Goal: Task Accomplishment & Management: Use online tool/utility

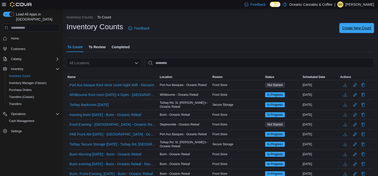
click at [354, 27] on span "Create New Count" at bounding box center [357, 28] width 29 height 5
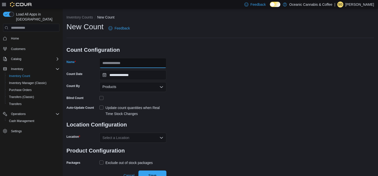
click at [110, 61] on input "Name" at bounding box center [133, 63] width 67 height 10
type input "**********"
click at [135, 90] on div "Products" at bounding box center [133, 87] width 67 height 10
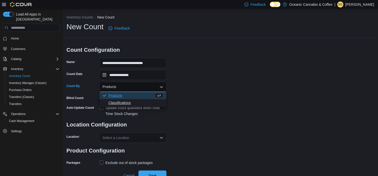
click at [128, 104] on span "Classifications" at bounding box center [136, 102] width 55 height 5
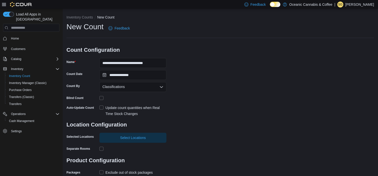
click at [101, 109] on label "Update count quantities when Real Time Stock Changes" at bounding box center [133, 111] width 67 height 12
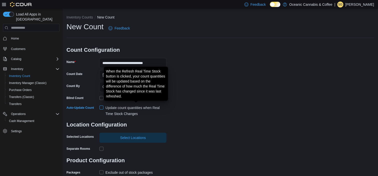
scroll to position [14, 0]
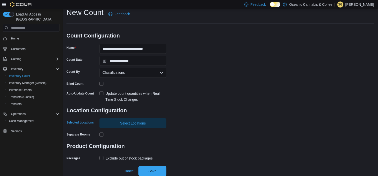
click at [137, 126] on span "Select Locations" at bounding box center [133, 123] width 26 height 5
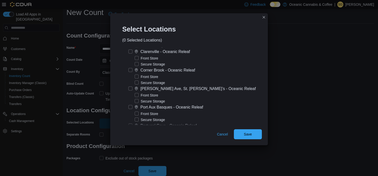
scroll to position [47, 0]
click at [136, 88] on label "[PERSON_NAME] Ave, St. [PERSON_NAME]’s - Oceanic Releaf" at bounding box center [193, 88] width 128 height 6
click at [143, 100] on label "Secure Storage" at bounding box center [150, 101] width 30 height 6
click at [257, 139] on button "Save" at bounding box center [248, 134] width 28 height 10
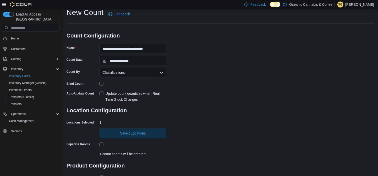
scroll to position [46, 0]
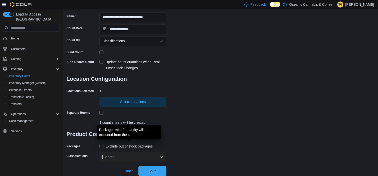
click at [113, 149] on div "Exclude out of stock packages" at bounding box center [129, 146] width 47 height 6
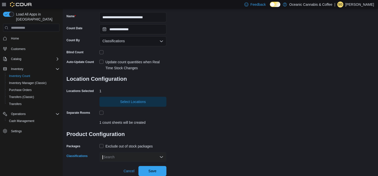
click at [158, 157] on div "Search" at bounding box center [133, 157] width 67 height 10
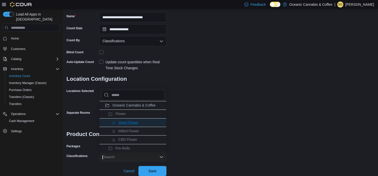
click at [124, 121] on span "Dried Flower" at bounding box center [129, 123] width 20 height 4
click at [124, 121] on span "Milled Flower" at bounding box center [129, 123] width 21 height 4
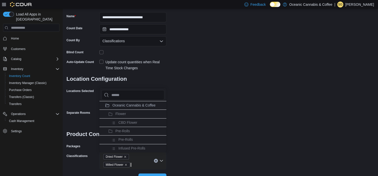
click at [124, 121] on span "CBD Flower" at bounding box center [128, 123] width 19 height 4
click at [121, 115] on span "Flower" at bounding box center [121, 114] width 11 height 4
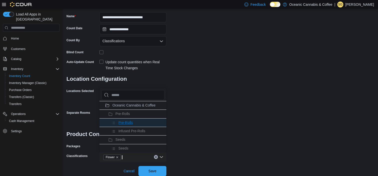
click at [124, 124] on span "Pre-Rolls" at bounding box center [126, 123] width 15 height 4
click at [124, 124] on span "Infused Pre-Rolls" at bounding box center [132, 123] width 27 height 4
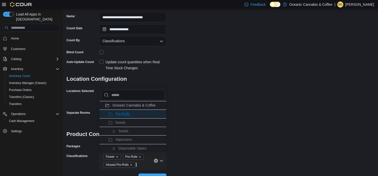
click at [123, 110] on li "Pre-Rolls" at bounding box center [133, 114] width 67 height 9
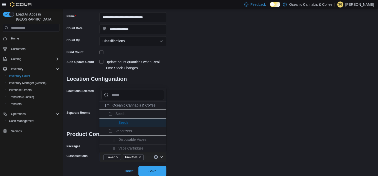
click at [123, 121] on span "Seeds" at bounding box center [124, 123] width 10 height 4
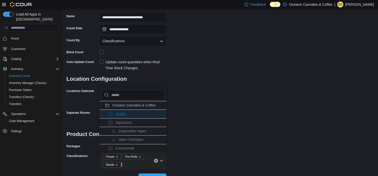
click at [120, 115] on span "Seeds" at bounding box center [121, 114] width 10 height 4
click at [122, 123] on span "Disposable Vapes" at bounding box center [133, 123] width 28 height 4
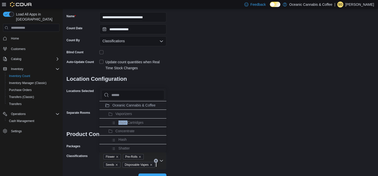
click at [122, 123] on span "Vape Cartridges" at bounding box center [131, 123] width 25 height 4
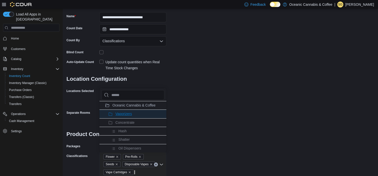
click at [120, 114] on span "Vaporizers" at bounding box center [124, 114] width 17 height 4
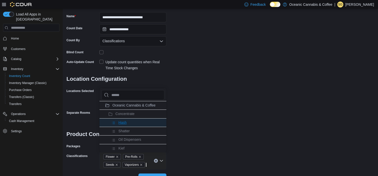
click at [121, 122] on span "Hash" at bounding box center [123, 123] width 8 height 4
click at [121, 122] on span "Shatter" at bounding box center [124, 123] width 11 height 4
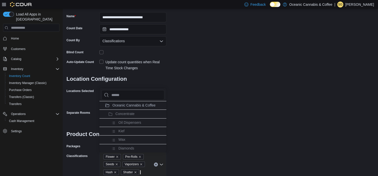
click at [121, 122] on span "Oil Dispensers" at bounding box center [130, 123] width 23 height 4
click at [121, 122] on span "Kief" at bounding box center [122, 123] width 6 height 4
click at [121, 122] on span "Wax" at bounding box center [122, 123] width 7 height 4
click at [121, 122] on span "Diamonds" at bounding box center [127, 123] width 16 height 4
click at [121, 122] on span "Resin/Rosin" at bounding box center [128, 123] width 19 height 4
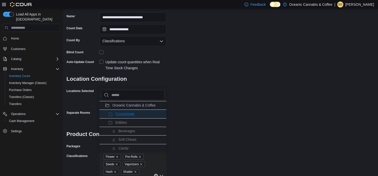
click at [119, 114] on span "Concentrate" at bounding box center [125, 114] width 19 height 4
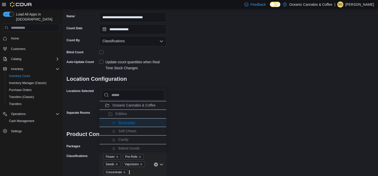
click at [120, 120] on li "Beverages" at bounding box center [133, 122] width 67 height 9
click at [120, 120] on li "Soft Chews" at bounding box center [133, 122] width 67 height 9
click at [120, 120] on li "Candy" at bounding box center [133, 122] width 67 height 9
click at [120, 120] on li "Baked Goods" at bounding box center [133, 122] width 67 height 9
click at [120, 120] on li "Chocolate" at bounding box center [133, 122] width 67 height 9
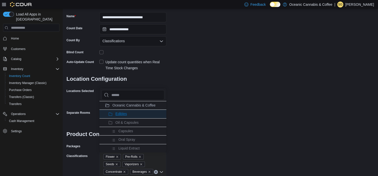
click at [119, 115] on span "Edibles" at bounding box center [122, 114] width 12 height 4
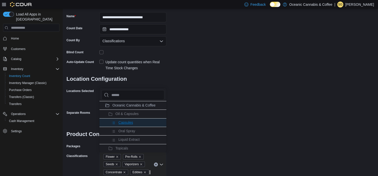
click at [120, 121] on span "Capsules" at bounding box center [126, 123] width 15 height 4
click at [120, 121] on span "Oral Spray" at bounding box center [127, 123] width 17 height 4
click at [120, 121] on span "Liquid Extract" at bounding box center [129, 123] width 21 height 4
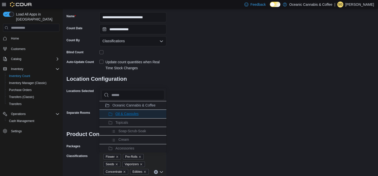
click at [119, 115] on span "Oil & Capsules" at bounding box center [127, 114] width 23 height 4
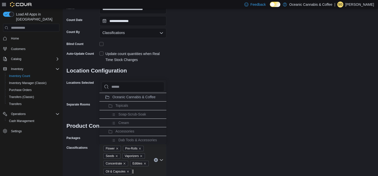
click at [193, 70] on div "**********" at bounding box center [221, 72] width 308 height 209
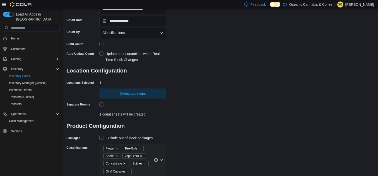
click at [189, 84] on div "**********" at bounding box center [221, 72] width 308 height 209
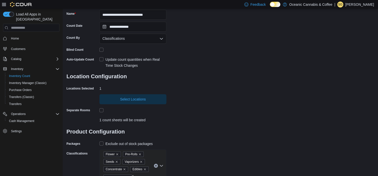
scroll to position [68, 0]
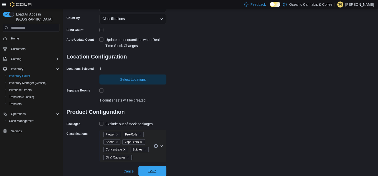
click at [155, 171] on span "Save" at bounding box center [153, 171] width 8 height 5
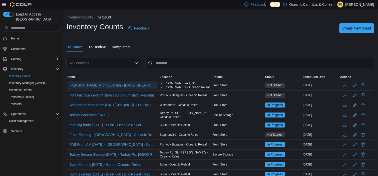
click at [138, 85] on span "[PERSON_NAME] Front/Evening - [DATE] - [PERSON_NAME][GEOGRAPHIC_DATA][PERSON_NA…" at bounding box center [113, 85] width 86 height 5
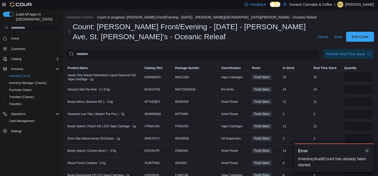
click at [368, 152] on button "Dismiss toast" at bounding box center [367, 151] width 6 height 6
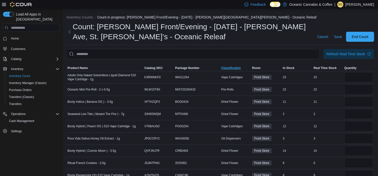
click at [237, 66] on span "Classification" at bounding box center [231, 68] width 20 height 4
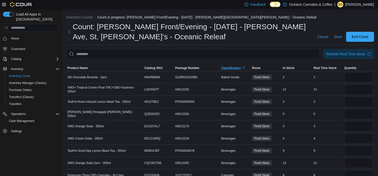
click at [237, 66] on span "Classification" at bounding box center [231, 68] width 20 height 4
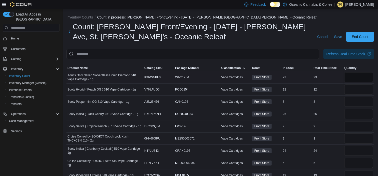
click at [358, 78] on input "number" at bounding box center [359, 77] width 29 height 10
type input "**"
click at [358, 90] on input "number" at bounding box center [359, 90] width 29 height 10
type input "**"
click at [357, 99] on input "number" at bounding box center [359, 102] width 29 height 10
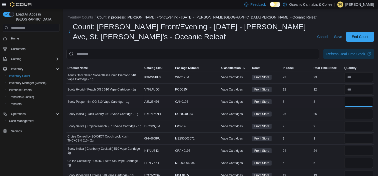
click at [357, 99] on input "number" at bounding box center [359, 102] width 29 height 10
type input "*"
click at [356, 113] on input "number" at bounding box center [359, 114] width 29 height 10
type input "**"
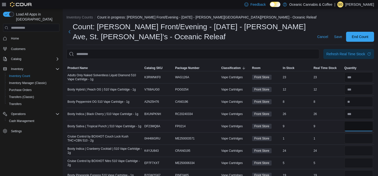
click at [356, 125] on input "number" at bounding box center [359, 126] width 29 height 10
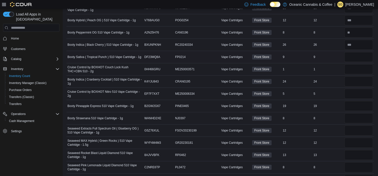
scroll to position [81, 0]
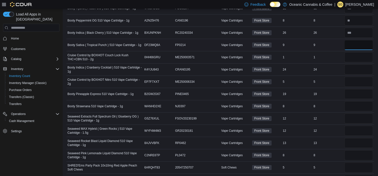
click at [356, 43] on input "number" at bounding box center [359, 45] width 29 height 10
type input "*"
click at [355, 56] on input "number" at bounding box center [359, 57] width 29 height 10
type input "*"
click at [355, 67] on input "number" at bounding box center [359, 70] width 29 height 10
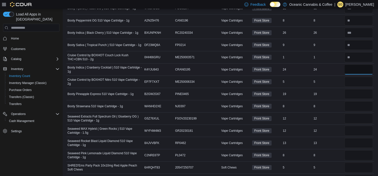
click at [355, 67] on input "number" at bounding box center [359, 70] width 29 height 10
type input "**"
click at [355, 78] on input "number" at bounding box center [359, 82] width 29 height 10
type input "*"
click at [360, 93] on input "number" at bounding box center [359, 94] width 29 height 10
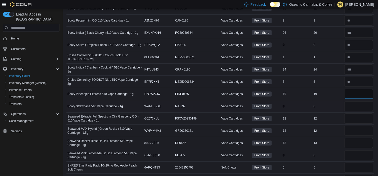
type input "**"
click at [352, 107] on input "number" at bounding box center [359, 106] width 29 height 10
type input "*"
click at [353, 118] on input "number" at bounding box center [359, 119] width 29 height 10
type input "**"
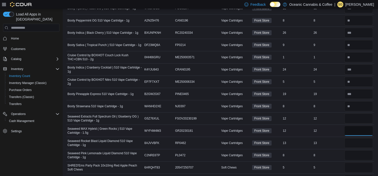
click at [354, 129] on input "number" at bounding box center [359, 131] width 29 height 10
type input "**"
click at [353, 141] on input "number" at bounding box center [359, 143] width 29 height 10
type input "**"
click at [356, 154] on input "number" at bounding box center [359, 155] width 29 height 10
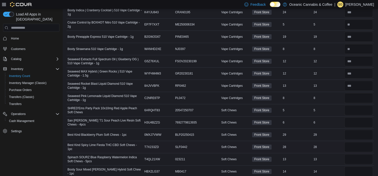
scroll to position [185, 0]
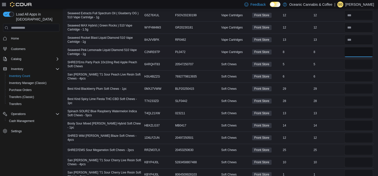
click at [355, 51] on input "number" at bounding box center [359, 52] width 29 height 10
type input "*"
click at [354, 65] on input "number" at bounding box center [359, 64] width 29 height 10
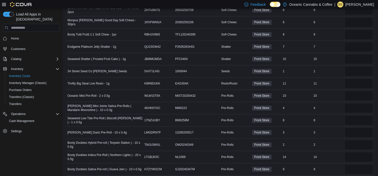
scroll to position [460, 0]
type input "*"
click at [368, 45] on input "number" at bounding box center [359, 47] width 29 height 10
type input "*"
click at [364, 58] on input "number" at bounding box center [359, 59] width 29 height 10
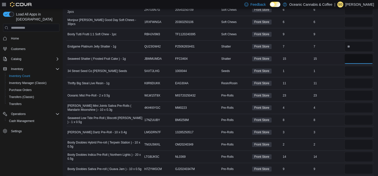
type input "*"
type input "**"
click at [356, 70] on input "number" at bounding box center [359, 71] width 29 height 10
type input "*"
click at [361, 78] on input "number" at bounding box center [359, 83] width 29 height 10
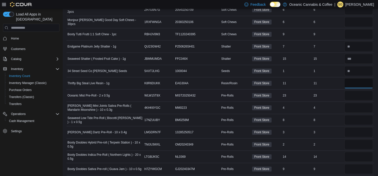
type input "**"
click at [355, 96] on input "number" at bounding box center [359, 96] width 29 height 10
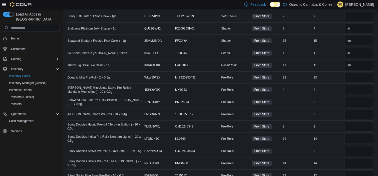
scroll to position [484, 0]
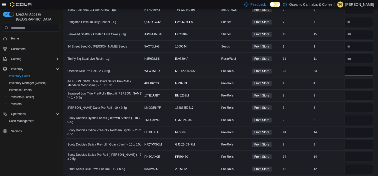
click at [354, 71] on input "number" at bounding box center [359, 71] width 29 height 10
type input "**"
click at [354, 85] on input "number" at bounding box center [359, 83] width 29 height 10
type input "*"
click at [355, 96] on input "number" at bounding box center [359, 96] width 29 height 10
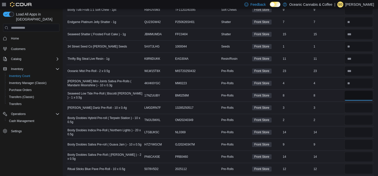
click at [356, 95] on input "number" at bounding box center [359, 96] width 29 height 10
type input "*"
click at [356, 102] on div at bounding box center [359, 108] width 31 height 12
click at [358, 107] on input "number" at bounding box center [359, 108] width 29 height 10
type input "*"
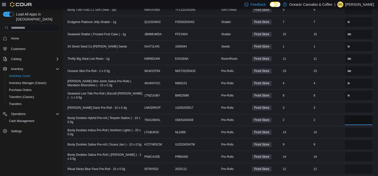
click at [360, 117] on input "number" at bounding box center [359, 120] width 29 height 10
type input "*"
click at [359, 131] on input "number" at bounding box center [359, 132] width 29 height 10
type input "**"
click at [362, 140] on input "number" at bounding box center [359, 145] width 29 height 10
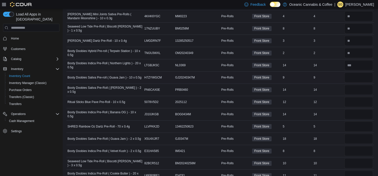
scroll to position [553, 0]
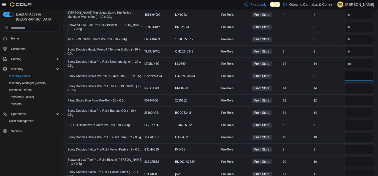
click at [361, 75] on input "number" at bounding box center [359, 76] width 29 height 10
type input "*"
click at [358, 86] on input "number" at bounding box center [359, 88] width 29 height 10
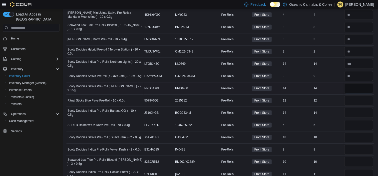
click at [358, 86] on input "number" at bounding box center [359, 88] width 29 height 10
type input "**"
click at [362, 96] on input "number" at bounding box center [359, 101] width 29 height 10
type input "**"
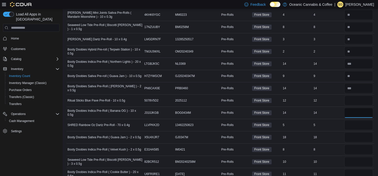
click at [358, 109] on input "number" at bounding box center [359, 113] width 29 height 10
type input "**"
click at [356, 122] on input "number" at bounding box center [359, 125] width 29 height 10
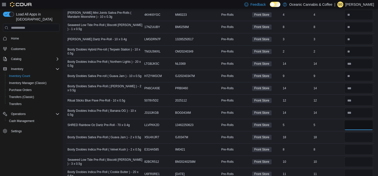
type input "*"
click at [356, 135] on input "number" at bounding box center [359, 137] width 29 height 10
type input "*"
type input "**"
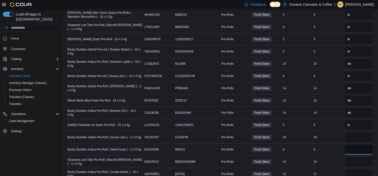
click at [355, 145] on input "number" at bounding box center [359, 150] width 29 height 10
click at [356, 145] on input "number" at bounding box center [359, 150] width 29 height 10
type input "*"
click at [356, 157] on input "number" at bounding box center [359, 162] width 29 height 10
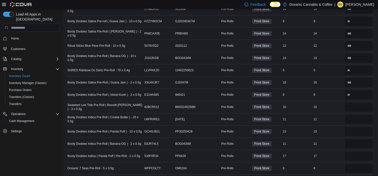
scroll to position [654, 0]
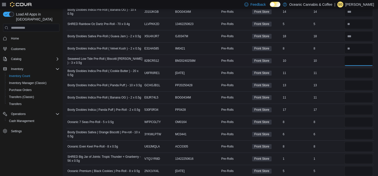
click at [354, 61] on input "number" at bounding box center [359, 61] width 29 height 10
type input "**"
click at [360, 70] on input "number" at bounding box center [359, 73] width 29 height 10
type input "**"
click at [359, 80] on input "number" at bounding box center [359, 85] width 29 height 10
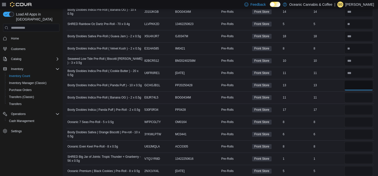
type input "**"
click at [358, 94] on input "number" at bounding box center [359, 98] width 29 height 10
type input "**"
click at [357, 105] on input "number" at bounding box center [359, 110] width 29 height 10
type input "**"
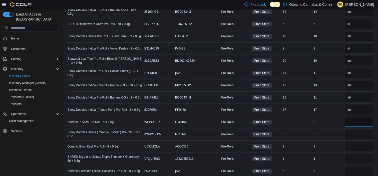
click at [355, 119] on input "number" at bounding box center [359, 122] width 29 height 10
type input "*"
click at [355, 129] on input "number" at bounding box center [359, 134] width 29 height 10
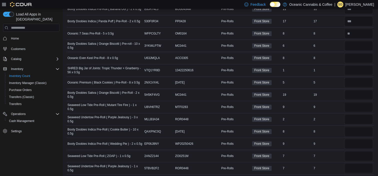
scroll to position [742, 0]
click at [356, 45] on input "number" at bounding box center [359, 46] width 29 height 10
type input "*"
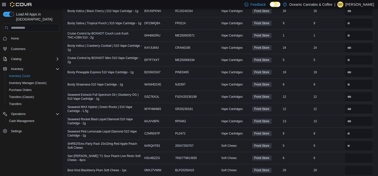
scroll to position [0, 0]
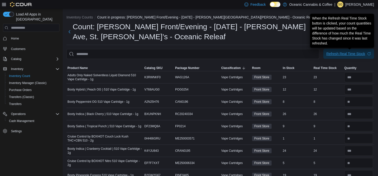
click at [362, 53] on div "Refresh Real Time Stock" at bounding box center [346, 53] width 39 height 5
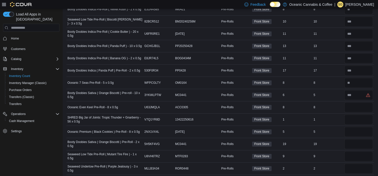
scroll to position [693, 0]
click at [359, 94] on input "number" at bounding box center [359, 95] width 29 height 10
type input "*"
click at [359, 102] on input "number" at bounding box center [359, 107] width 29 height 10
type input "*"
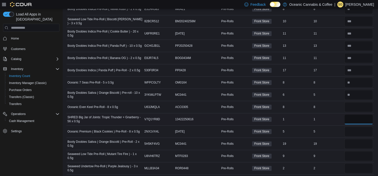
click at [358, 116] on input "number" at bounding box center [359, 119] width 29 height 10
type input "*"
click at [357, 128] on input "number" at bounding box center [359, 132] width 29 height 10
type input "*"
click at [356, 141] on input "number" at bounding box center [359, 144] width 29 height 10
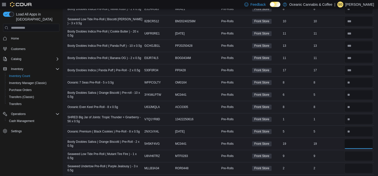
type input "**"
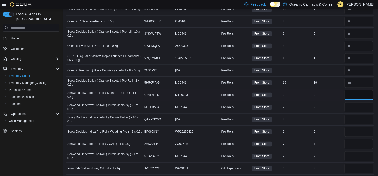
click at [359, 91] on input "number" at bounding box center [359, 95] width 29 height 10
type input "*"
click at [358, 105] on input "number" at bounding box center [359, 107] width 29 height 10
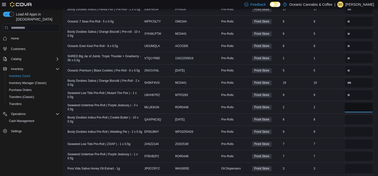
type input "*"
click at [358, 115] on input "number" at bounding box center [359, 120] width 29 height 10
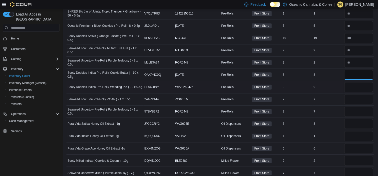
scroll to position [806, 0]
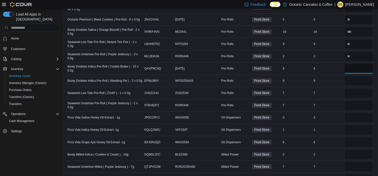
type input "*"
click at [352, 77] on input "number" at bounding box center [359, 81] width 29 height 10
type input "*"
click at [357, 89] on input "number" at bounding box center [359, 93] width 29 height 10
type input "*"
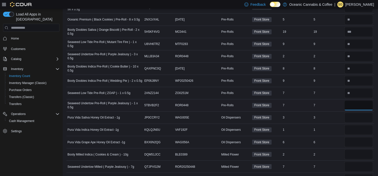
click at [358, 101] on input "number" at bounding box center [359, 105] width 29 height 10
type input "*"
click at [357, 113] on input "number" at bounding box center [359, 118] width 29 height 10
type input "*"
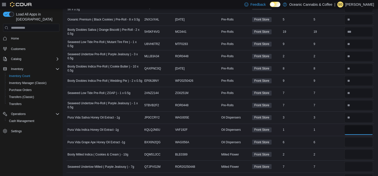
click at [357, 127] on input "number" at bounding box center [359, 130] width 29 height 10
type input "*"
click at [358, 140] on input "number" at bounding box center [359, 142] width 29 height 10
type input "*"
click at [357, 153] on input "number" at bounding box center [359, 154] width 29 height 10
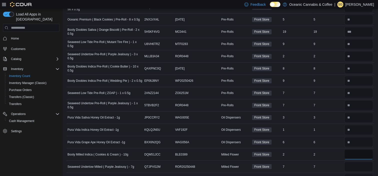
type input "*"
click at [354, 166] on input "number" at bounding box center [359, 167] width 29 height 10
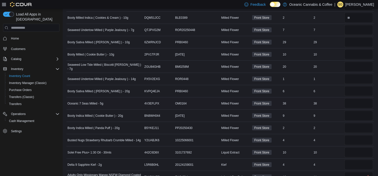
scroll to position [937, 0]
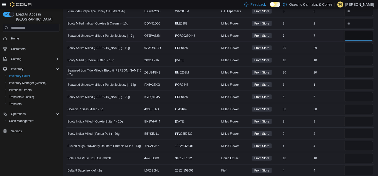
click at [359, 32] on input "number" at bounding box center [359, 36] width 29 height 10
type input "*"
click at [359, 43] on input "number" at bounding box center [359, 48] width 29 height 10
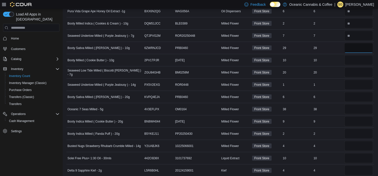
click at [359, 43] on input "number" at bounding box center [359, 48] width 29 height 10
type input "**"
click at [358, 56] on input "number" at bounding box center [359, 60] width 29 height 10
type input "**"
click at [354, 68] on input "number" at bounding box center [359, 72] width 29 height 10
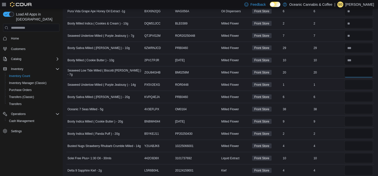
type input "**"
click at [354, 80] on input "number" at bounding box center [359, 85] width 29 height 10
type input "*"
click at [355, 94] on input "number" at bounding box center [359, 97] width 29 height 10
type input "*"
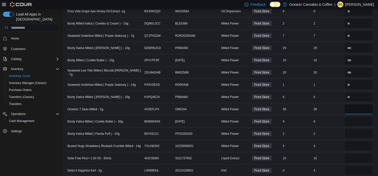
click at [361, 104] on input "number" at bounding box center [359, 109] width 29 height 10
type input "**"
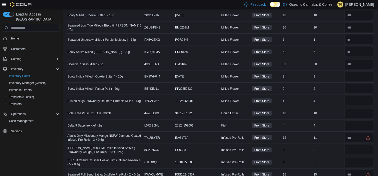
scroll to position [983, 0]
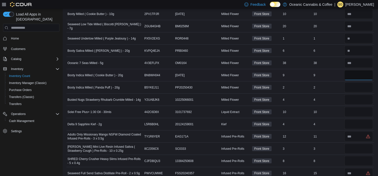
click at [360, 73] on input "number" at bounding box center [359, 75] width 29 height 10
click at [361, 70] on input "number" at bounding box center [359, 75] width 29 height 10
type input "*"
click at [359, 83] on input "number" at bounding box center [359, 88] width 29 height 10
type input "*"
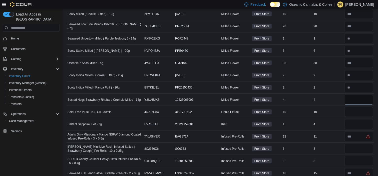
click at [357, 96] on input "number" at bounding box center [359, 100] width 29 height 10
type input "*"
click at [357, 107] on input "number" at bounding box center [359, 112] width 29 height 10
type input "**"
click at [358, 119] on input "number" at bounding box center [359, 124] width 29 height 10
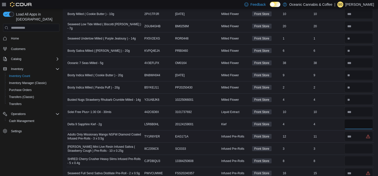
type input "*"
click at [358, 133] on input "number" at bounding box center [359, 137] width 29 height 10
type input "**"
click at [354, 145] on input "number" at bounding box center [359, 149] width 29 height 10
click at [356, 146] on input "number" at bounding box center [359, 149] width 29 height 10
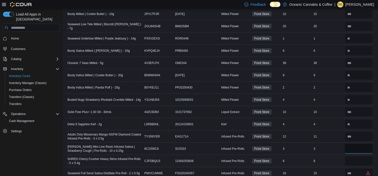
type input "*"
click at [357, 160] on input "number" at bounding box center [359, 161] width 29 height 10
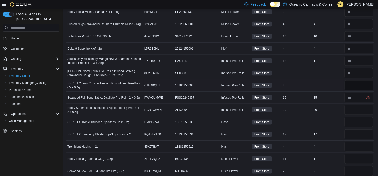
scroll to position [1058, 0]
click at [364, 83] on input "number" at bounding box center [359, 86] width 29 height 10
type input "*"
click at [363, 93] on input "number" at bounding box center [359, 98] width 29 height 10
type input "**"
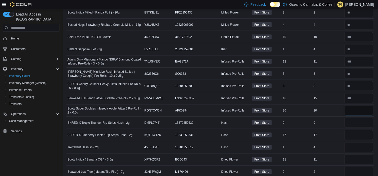
click at [361, 108] on input "number" at bounding box center [359, 111] width 29 height 10
type input "**"
click at [353, 118] on input "number" at bounding box center [359, 123] width 29 height 10
drag, startPoint x: 353, startPoint y: 118, endPoint x: 352, endPoint y: 130, distance: 11.8
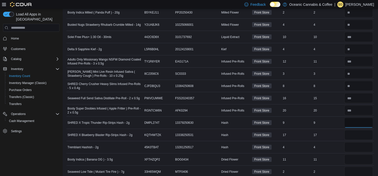
type input "*"
click at [352, 130] on input "number" at bounding box center [359, 135] width 29 height 10
type input "**"
click at [365, 142] on input "number" at bounding box center [359, 147] width 29 height 10
type input "*"
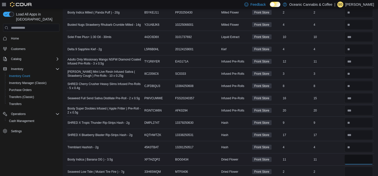
click at [362, 155] on input "number" at bounding box center [359, 160] width 29 height 10
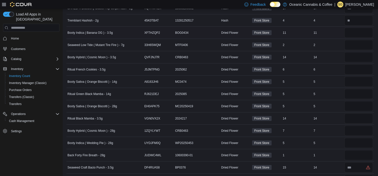
scroll to position [1185, 0]
click at [355, 28] on input "number" at bounding box center [359, 33] width 29 height 10
type input "**"
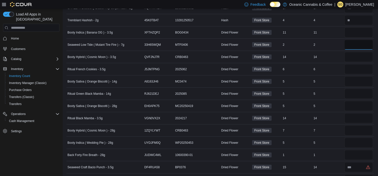
click at [358, 41] on input "number" at bounding box center [359, 45] width 29 height 10
type input "*"
click at [358, 52] on input "number" at bounding box center [359, 57] width 29 height 10
type input "**"
click at [358, 65] on input "number" at bounding box center [359, 69] width 29 height 10
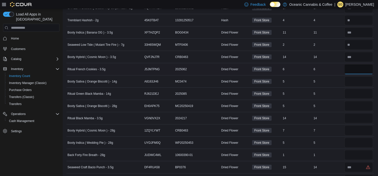
click at [358, 64] on input "number" at bounding box center [359, 69] width 29 height 10
type input "**"
click at [359, 80] on input "number" at bounding box center [359, 82] width 29 height 10
type input "*"
click at [360, 92] on input "number" at bounding box center [359, 94] width 29 height 10
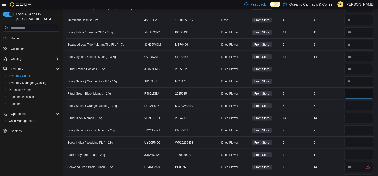
type input "*"
click at [360, 101] on input "number" at bounding box center [359, 106] width 29 height 10
type input "*"
click at [355, 113] on input "number" at bounding box center [359, 118] width 29 height 10
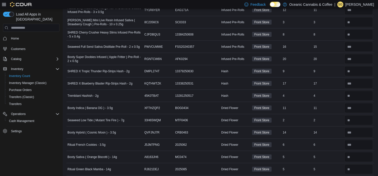
scroll to position [807, 0]
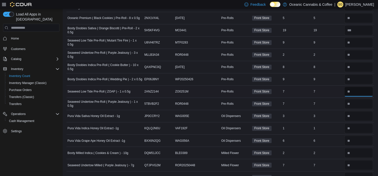
click at [353, 88] on input "number" at bounding box center [359, 92] width 29 height 10
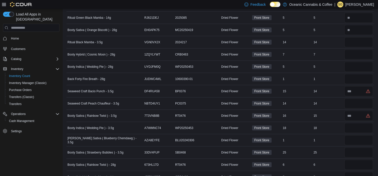
scroll to position [1253, 0]
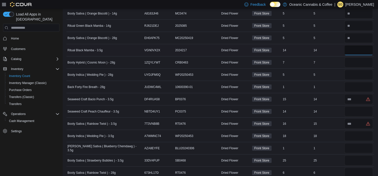
click at [359, 45] on input "number" at bounding box center [359, 50] width 29 height 10
type input "**"
click at [360, 59] on input "number" at bounding box center [359, 63] width 29 height 10
type input "*"
click at [358, 70] on input "number" at bounding box center [359, 75] width 29 height 10
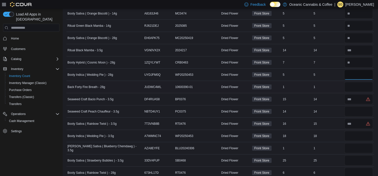
type input "*"
click at [357, 84] on input "number" at bounding box center [359, 87] width 29 height 10
type input "*"
click at [359, 94] on input "number" at bounding box center [359, 99] width 29 height 10
type input "**"
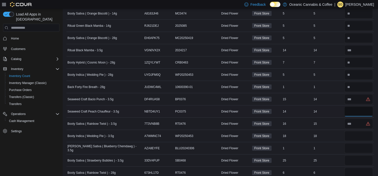
click at [358, 109] on input "number" at bounding box center [359, 112] width 29 height 10
click at [358, 108] on input "number" at bounding box center [359, 112] width 29 height 10
type input "**"
click at [364, 119] on input "number" at bounding box center [359, 124] width 29 height 10
type input "**"
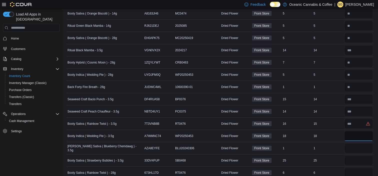
click at [361, 131] on input "number" at bounding box center [359, 136] width 29 height 10
type input "**"
click at [354, 144] on input "number" at bounding box center [359, 148] width 29 height 10
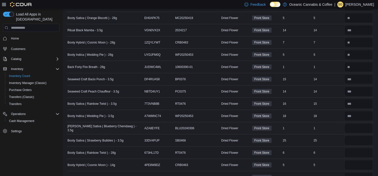
scroll to position [1286, 0]
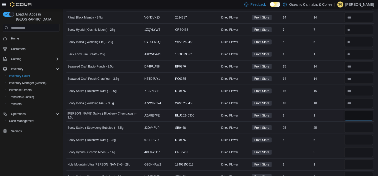
click at [354, 112] on input "number" at bounding box center [359, 116] width 29 height 10
type input "*"
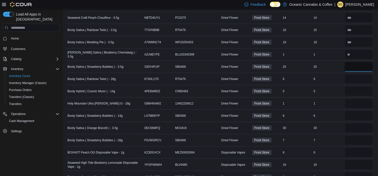
click at [364, 62] on input "number" at bounding box center [359, 67] width 29 height 10
type input "**"
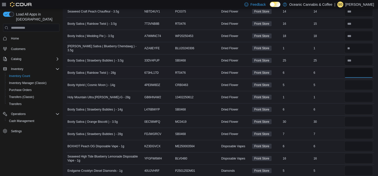
click at [360, 68] on input "number" at bounding box center [359, 73] width 29 height 10
type input "*"
click at [360, 80] on input "number" at bounding box center [359, 85] width 29 height 10
type input "*"
click at [359, 92] on input "number" at bounding box center [359, 97] width 29 height 10
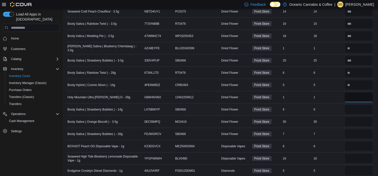
type input "*"
click at [359, 105] on input "number" at bounding box center [359, 110] width 29 height 10
type input "*"
click at [359, 117] on input "number" at bounding box center [359, 122] width 29 height 10
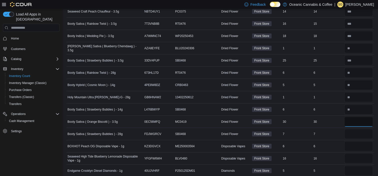
click at [359, 117] on input "number" at bounding box center [359, 122] width 29 height 10
type input "**"
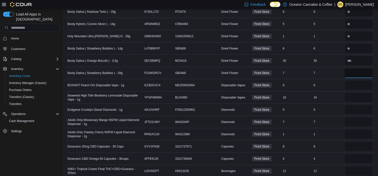
click at [358, 71] on input "number" at bounding box center [359, 73] width 29 height 10
click at [358, 68] on input "number" at bounding box center [359, 73] width 29 height 10
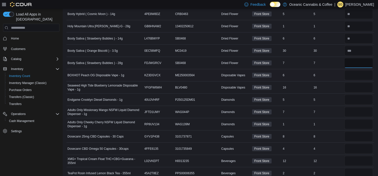
scroll to position [1427, 0]
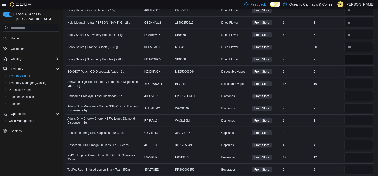
type input "*"
click at [357, 68] on input "number" at bounding box center [359, 72] width 29 height 10
type input "*"
click at [360, 79] on input "number" at bounding box center [359, 84] width 29 height 10
type input "*"
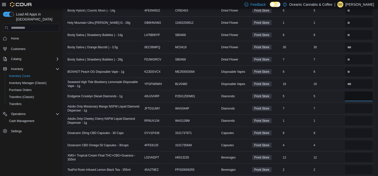
click at [357, 91] on input "number" at bounding box center [359, 96] width 29 height 10
click at [353, 104] on input "number" at bounding box center [359, 109] width 29 height 10
click at [355, 118] on input "number" at bounding box center [359, 121] width 29 height 10
click at [354, 128] on input "number" at bounding box center [359, 133] width 29 height 10
click at [354, 140] on input "number" at bounding box center [359, 145] width 29 height 10
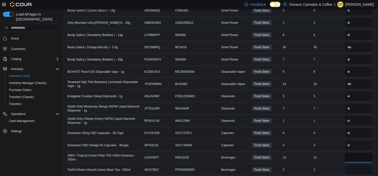
click at [354, 154] on input "number" at bounding box center [359, 158] width 29 height 10
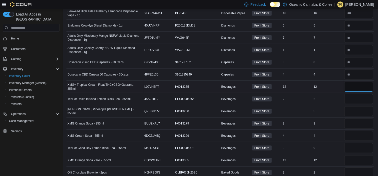
click at [361, 82] on input "number" at bounding box center [359, 87] width 29 height 10
click at [362, 94] on input "number" at bounding box center [359, 99] width 29 height 10
click at [357, 106] on input "number" at bounding box center [359, 111] width 29 height 10
click at [358, 106] on input "number" at bounding box center [359, 111] width 29 height 10
click at [359, 119] on input "number" at bounding box center [359, 124] width 29 height 10
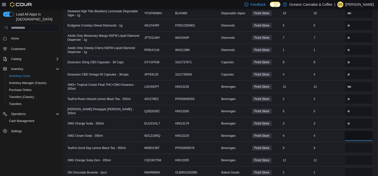
click at [359, 131] on input "number" at bounding box center [359, 136] width 29 height 10
click at [365, 143] on input "number" at bounding box center [359, 148] width 29 height 10
click at [363, 155] on input "number" at bounding box center [359, 160] width 29 height 10
click at [359, 168] on input "number" at bounding box center [359, 173] width 29 height 10
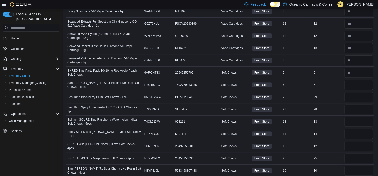
scroll to position [165, 0]
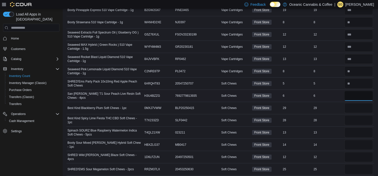
click at [354, 94] on input "number" at bounding box center [359, 96] width 29 height 10
click at [352, 105] on input "number" at bounding box center [359, 108] width 29 height 10
click at [353, 117] on input "number" at bounding box center [359, 120] width 29 height 10
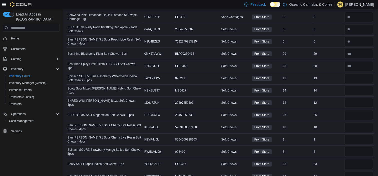
scroll to position [221, 0]
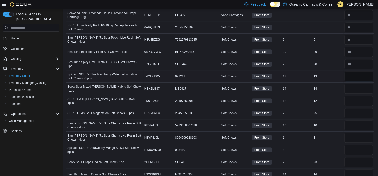
click at [357, 73] on input "number" at bounding box center [359, 77] width 29 height 10
click at [366, 86] on input "number" at bounding box center [359, 89] width 29 height 10
click at [365, 86] on input "number" at bounding box center [359, 89] width 29 height 10
click at [366, 87] on input "number" at bounding box center [359, 89] width 29 height 10
click at [365, 87] on input "number" at bounding box center [359, 89] width 29 height 10
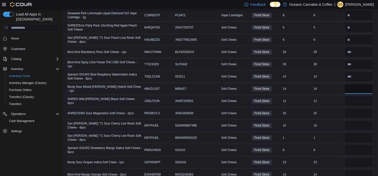
click at [365, 87] on input "**" at bounding box center [359, 89] width 29 height 10
click at [367, 98] on input "number" at bounding box center [359, 101] width 29 height 10
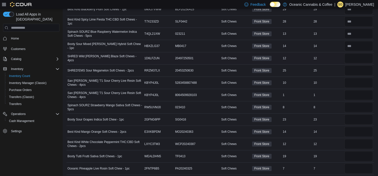
scroll to position [264, 0]
click at [357, 55] on input "number" at bounding box center [359, 59] width 29 height 10
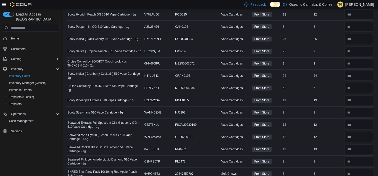
scroll to position [0, 0]
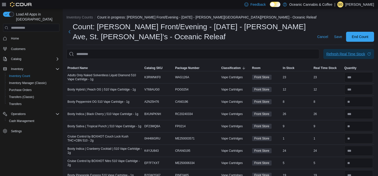
click at [360, 56] on div "Refresh Real Time Stock" at bounding box center [346, 54] width 39 height 5
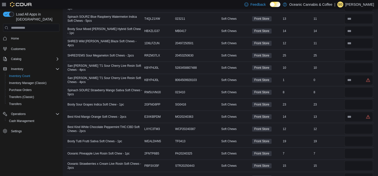
scroll to position [279, 0]
click at [365, 54] on input "number" at bounding box center [359, 56] width 29 height 10
click at [363, 54] on input "number" at bounding box center [359, 56] width 29 height 10
click at [361, 55] on input "number" at bounding box center [359, 56] width 29 height 10
click at [356, 67] on input "number" at bounding box center [359, 68] width 29 height 10
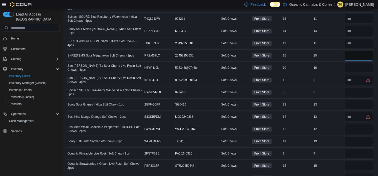
click at [356, 53] on input "number" at bounding box center [359, 56] width 29 height 10
click at [364, 69] on input "number" at bounding box center [359, 68] width 29 height 10
click at [362, 67] on input "number" at bounding box center [359, 68] width 29 height 10
click at [361, 79] on input "number" at bounding box center [359, 80] width 29 height 10
click at [360, 87] on input "number" at bounding box center [359, 92] width 29 height 10
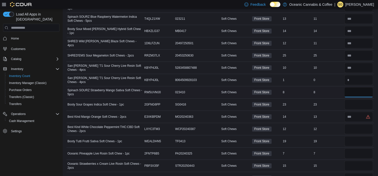
click at [360, 89] on input "number" at bounding box center [359, 92] width 29 height 10
click at [359, 100] on input "number" at bounding box center [359, 105] width 29 height 10
click at [360, 102] on input "number" at bounding box center [359, 105] width 29 height 10
click at [366, 116] on input "number" at bounding box center [359, 117] width 29 height 10
click at [364, 128] on input "number" at bounding box center [359, 129] width 29 height 10
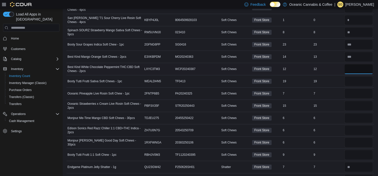
scroll to position [340, 0]
click at [360, 65] on input "number" at bounding box center [359, 68] width 29 height 10
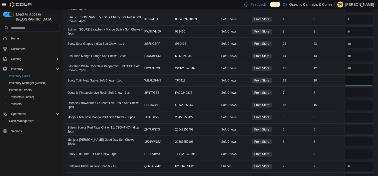
click at [358, 79] on input "number" at bounding box center [359, 81] width 29 height 10
click at [359, 78] on input "number" at bounding box center [359, 81] width 29 height 10
click at [358, 93] on input "number" at bounding box center [359, 93] width 29 height 10
click at [357, 101] on input "number" at bounding box center [359, 105] width 29 height 10
click at [357, 113] on input "number" at bounding box center [359, 117] width 29 height 10
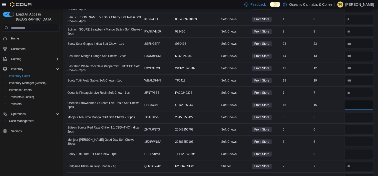
click at [357, 105] on input "number" at bounding box center [359, 105] width 29 height 10
click at [359, 115] on input "number" at bounding box center [359, 117] width 29 height 10
click at [359, 127] on input "number" at bounding box center [359, 130] width 29 height 10
click at [362, 138] on input "number" at bounding box center [359, 142] width 29 height 10
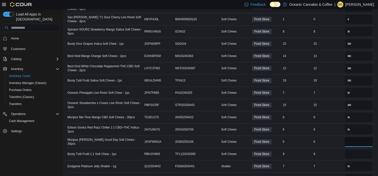
click at [362, 138] on input "number" at bounding box center [359, 142] width 29 height 10
click at [361, 138] on input "number" at bounding box center [359, 142] width 29 height 10
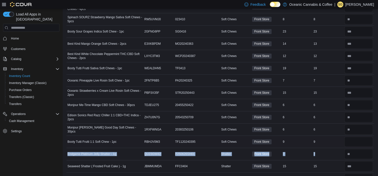
drag, startPoint x: 351, startPoint y: 146, endPoint x: 354, endPoint y: 141, distance: 5.5
click at [354, 141] on input "number" at bounding box center [359, 142] width 29 height 10
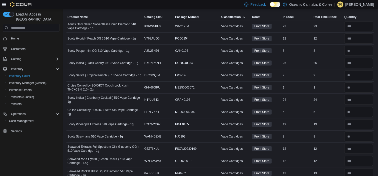
scroll to position [0, 0]
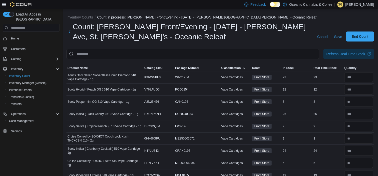
click at [365, 38] on span "End Count" at bounding box center [360, 36] width 17 height 5
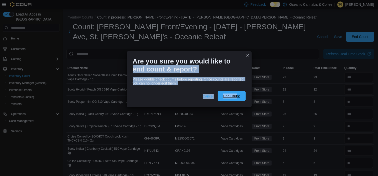
drag, startPoint x: 361, startPoint y: 37, endPoint x: 236, endPoint y: 95, distance: 137.3
click at [236, 95] on div "Are you sure you would like to end count & report? Please double check counts b…" at bounding box center [189, 88] width 378 height 176
click at [236, 95] on span "End Count" at bounding box center [231, 96] width 17 height 5
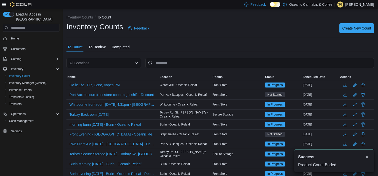
click at [93, 48] on span "To Review" at bounding box center [97, 47] width 17 height 10
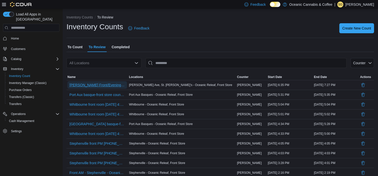
click at [118, 86] on span "[PERSON_NAME] Front/Evening - [DATE] - [PERSON_NAME][GEOGRAPHIC_DATA][PERSON_NA…" at bounding box center [98, 85] width 56 height 5
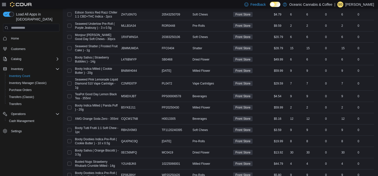
scroll to position [1470, 0]
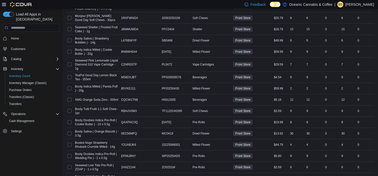
click at [346, 154] on span "Recount all with differences" at bounding box center [351, 155] width 43 height 5
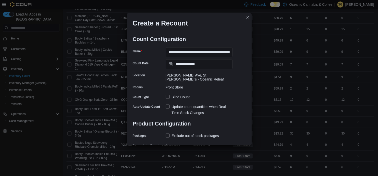
click at [346, 154] on div "**********" at bounding box center [189, 88] width 378 height 176
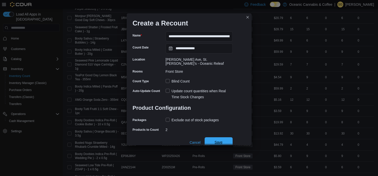
click at [219, 137] on span "Save" at bounding box center [219, 142] width 22 height 10
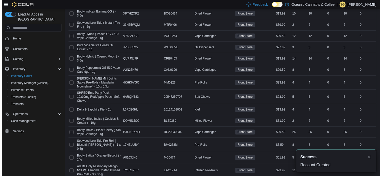
scroll to position [0, 0]
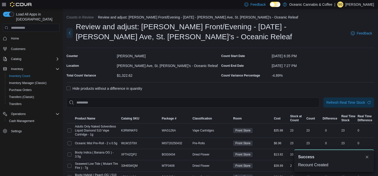
click at [73, 34] on button "Next" at bounding box center [70, 33] width 6 height 10
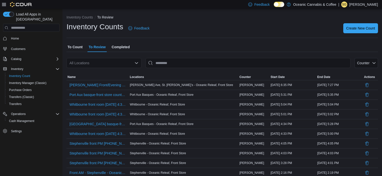
click at [74, 48] on span "To Count" at bounding box center [75, 47] width 15 height 10
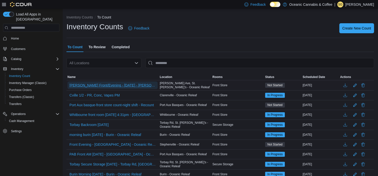
click at [117, 85] on span "[PERSON_NAME] Front/Evening - [DATE] - [PERSON_NAME][GEOGRAPHIC_DATA][PERSON_NA…" at bounding box center [113, 85] width 86 height 5
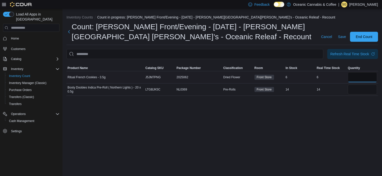
click at [352, 77] on input "number" at bounding box center [362, 77] width 29 height 10
click at [352, 87] on input "number" at bounding box center [362, 90] width 29 height 10
click at [312, 36] on h1 "Count: [PERSON_NAME] Front/Evening - [DATE] - [PERSON_NAME][GEOGRAPHIC_DATA] [P…" at bounding box center [194, 32] width 244 height 20
click at [361, 34] on span "End Count" at bounding box center [364, 37] width 22 height 10
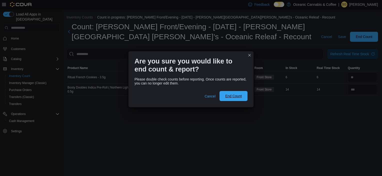
click at [235, 97] on span "End Count" at bounding box center [233, 96] width 17 height 5
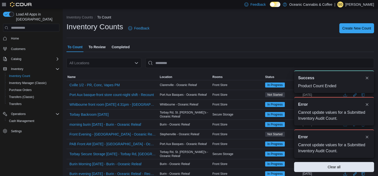
click at [94, 44] on span "To Review" at bounding box center [97, 47] width 17 height 10
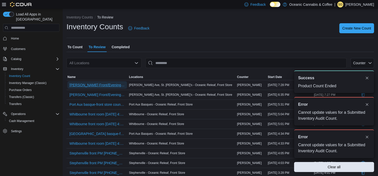
click at [92, 87] on span "[PERSON_NAME] Front/Evening - [DATE] - [PERSON_NAME][GEOGRAPHIC_DATA][PERSON_NA…" at bounding box center [98, 85] width 56 height 5
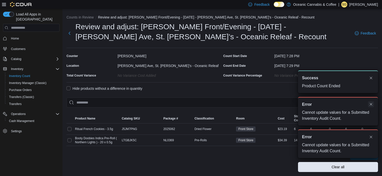
click at [372, 102] on button "Dismiss toast" at bounding box center [371, 104] width 6 height 6
